Goal: Task Accomplishment & Management: Manage account settings

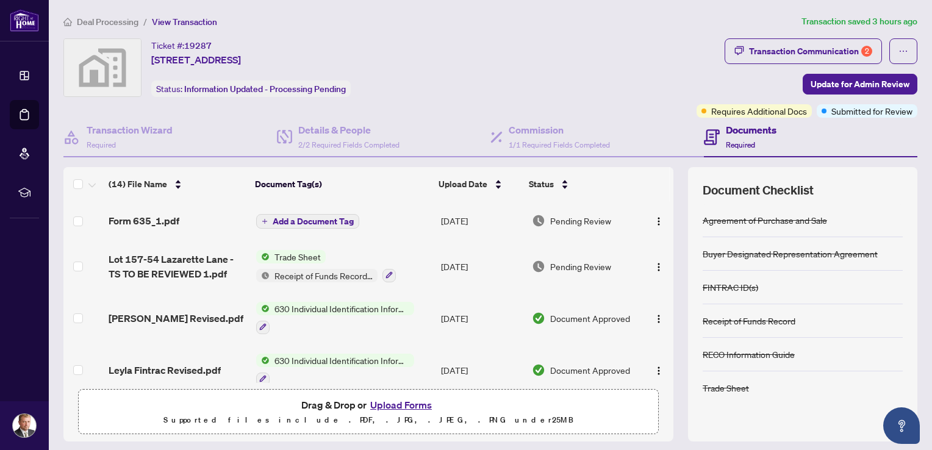
scroll to position [61, 0]
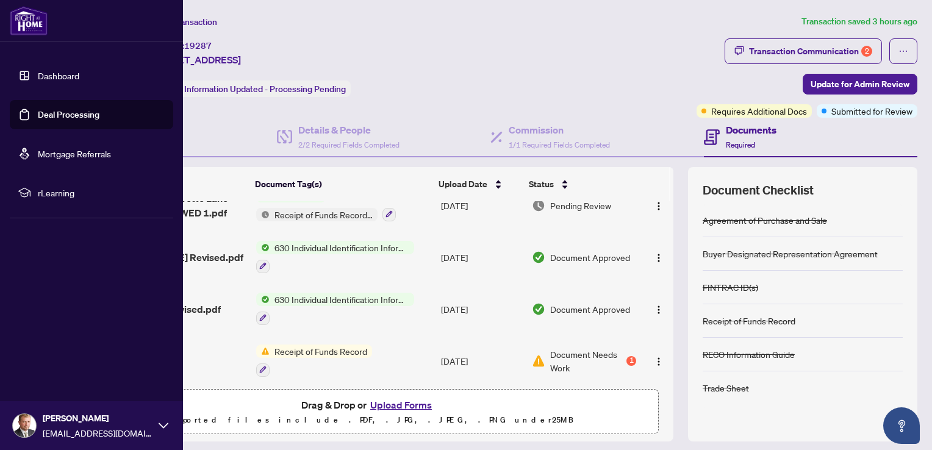
click at [64, 116] on link "Deal Processing" at bounding box center [69, 114] width 62 height 11
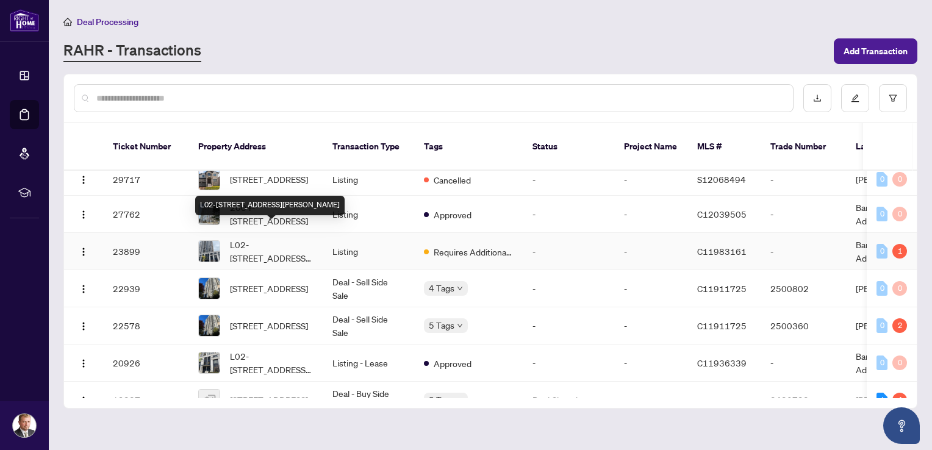
scroll to position [244, 0]
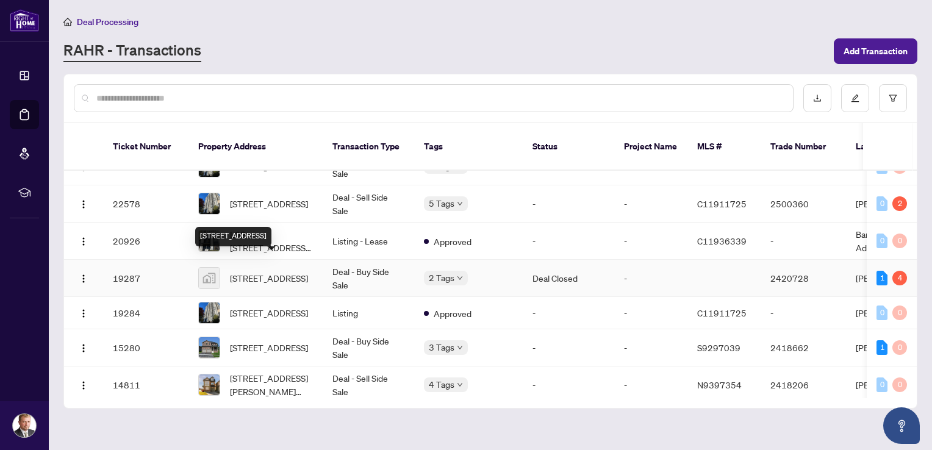
click at [272, 271] on span "[STREET_ADDRESS]" at bounding box center [269, 277] width 78 height 13
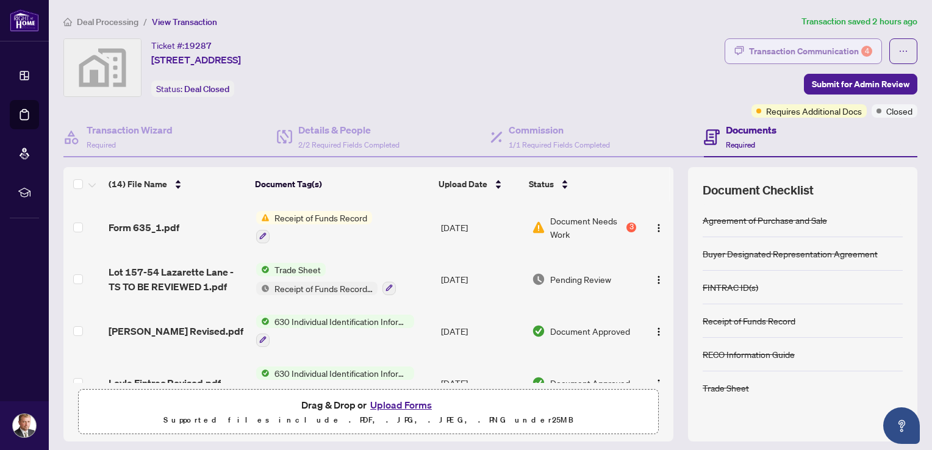
click at [815, 52] on div "Transaction Communication 4" at bounding box center [810, 51] width 123 height 20
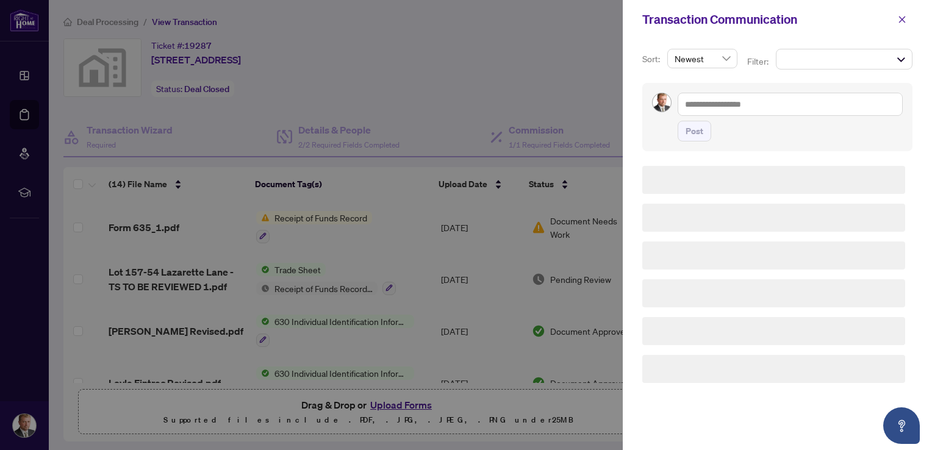
click at [815, 52] on div at bounding box center [466, 225] width 932 height 450
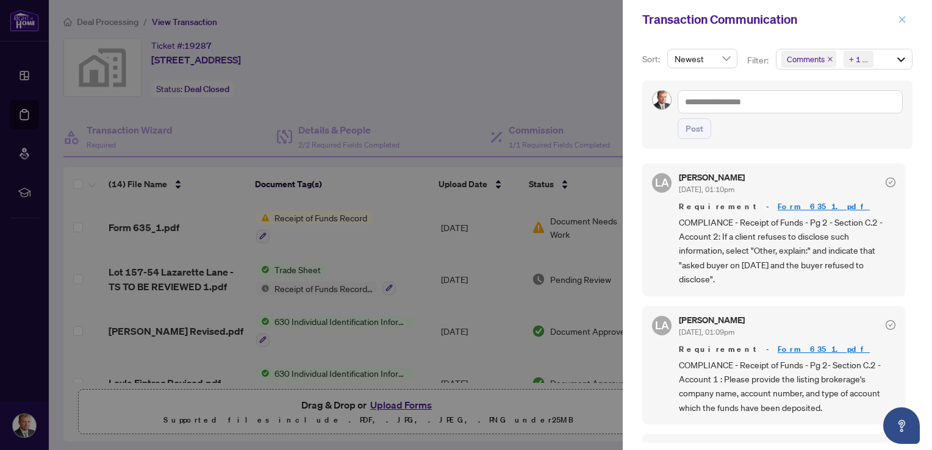
click at [900, 18] on icon "close" at bounding box center [902, 19] width 9 height 9
